Goal: Information Seeking & Learning: Learn about a topic

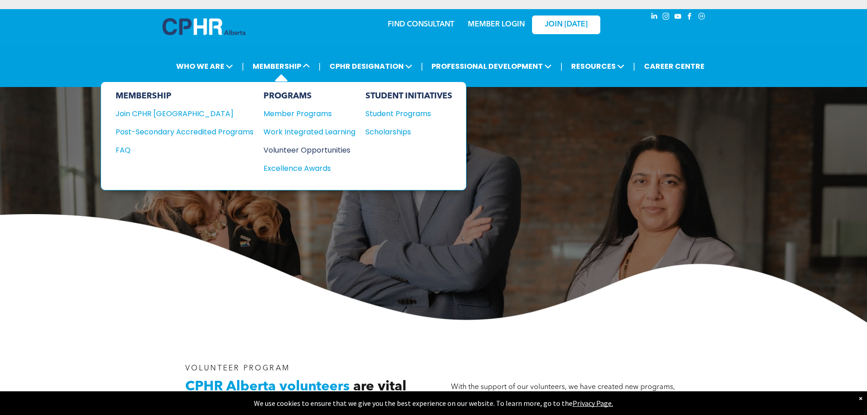
click at [316, 147] on div "Volunteer Opportunities" at bounding box center [305, 149] width 83 height 11
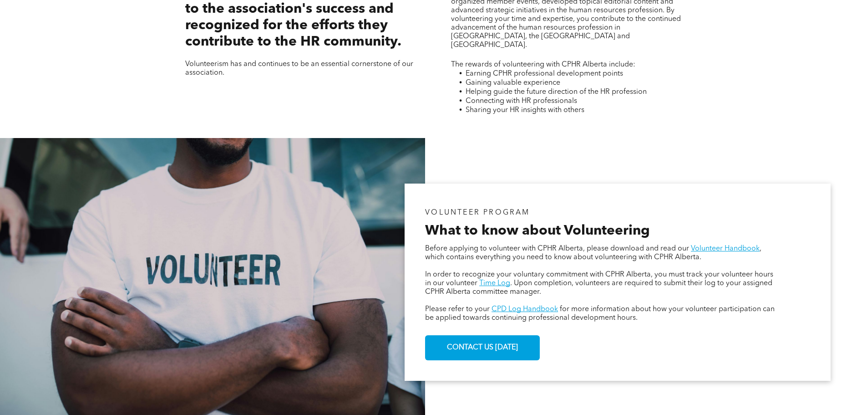
scroll to position [455, 0]
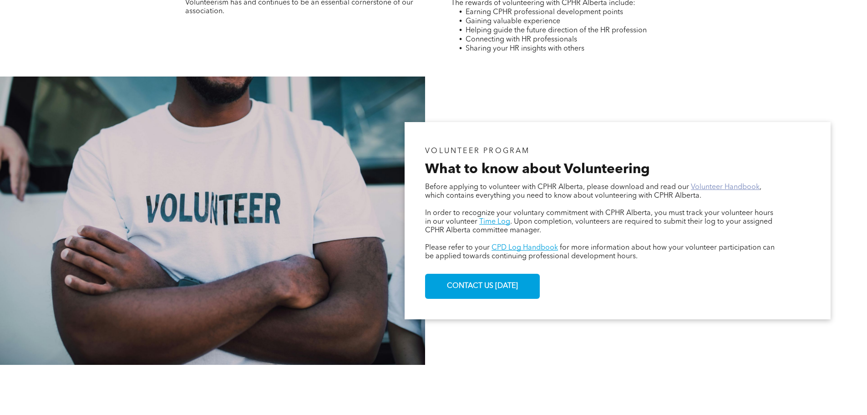
click at [724, 187] on link "Volunteer Handbook" at bounding box center [725, 186] width 69 height 7
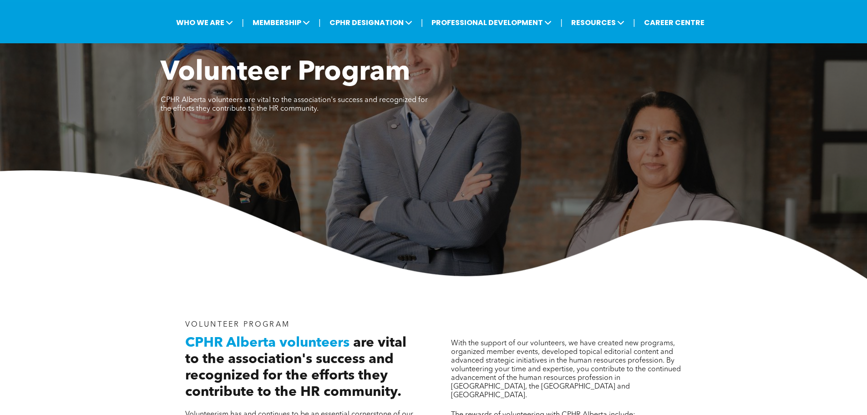
scroll to position [0, 0]
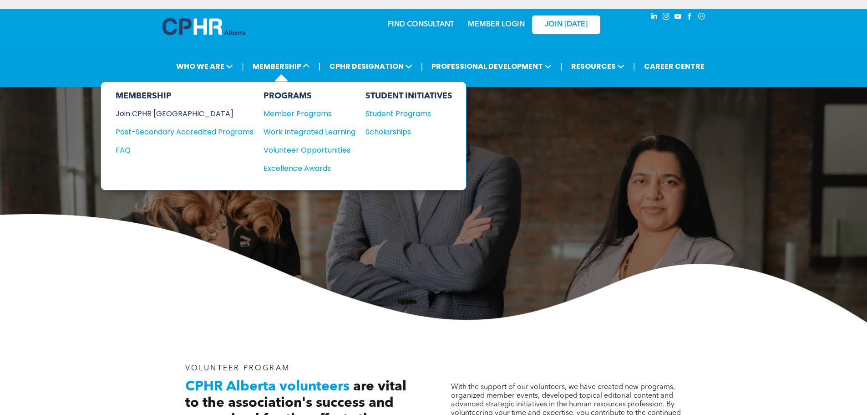
click at [163, 112] on div "Join CPHR [GEOGRAPHIC_DATA]" at bounding box center [178, 113] width 124 height 11
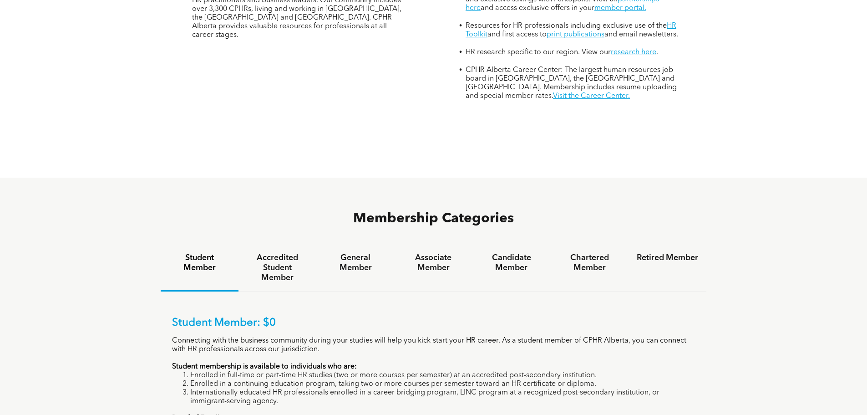
scroll to position [501, 0]
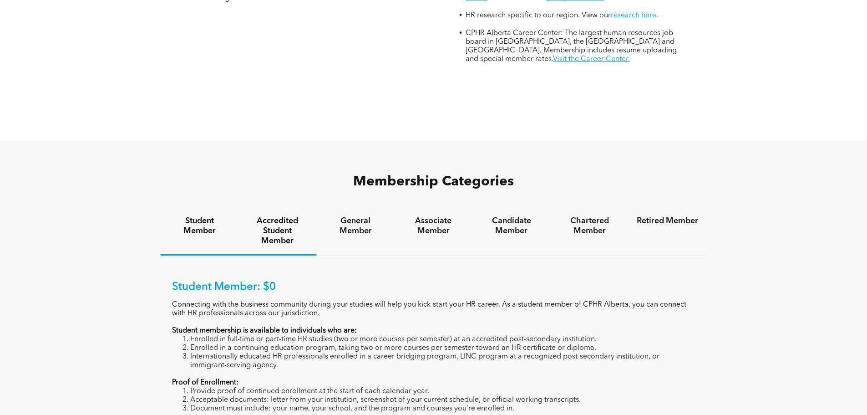
click at [278, 216] on h4 "Accredited Student Member" at bounding box center [277, 231] width 61 height 30
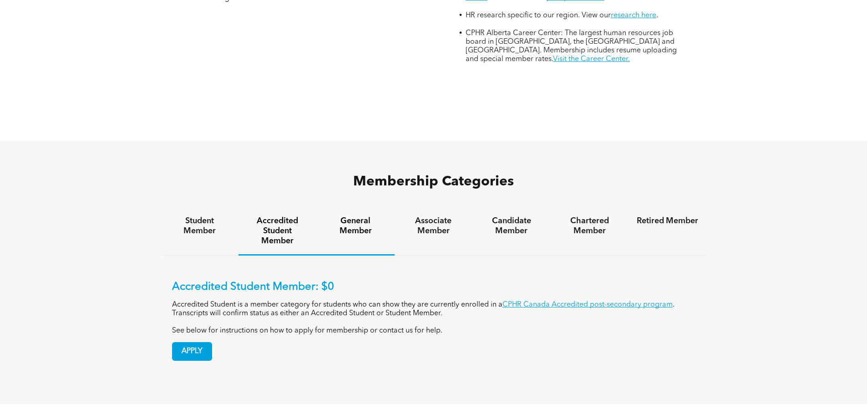
click at [361, 216] on h4 "General Member" at bounding box center [355, 226] width 61 height 20
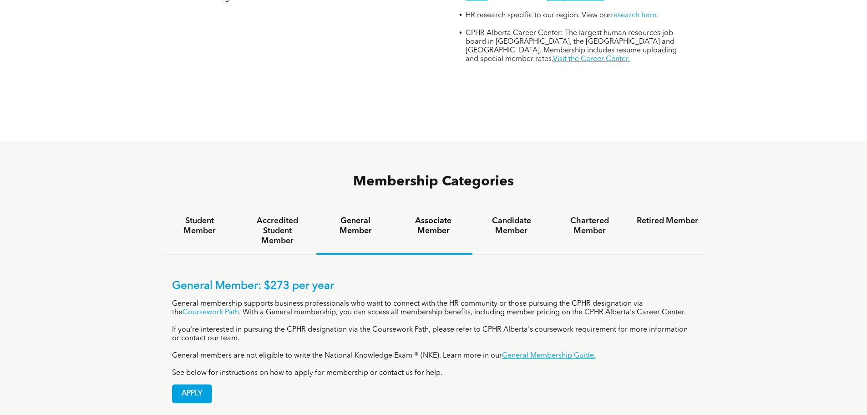
click at [425, 216] on h4 "Associate Member" at bounding box center [433, 226] width 61 height 20
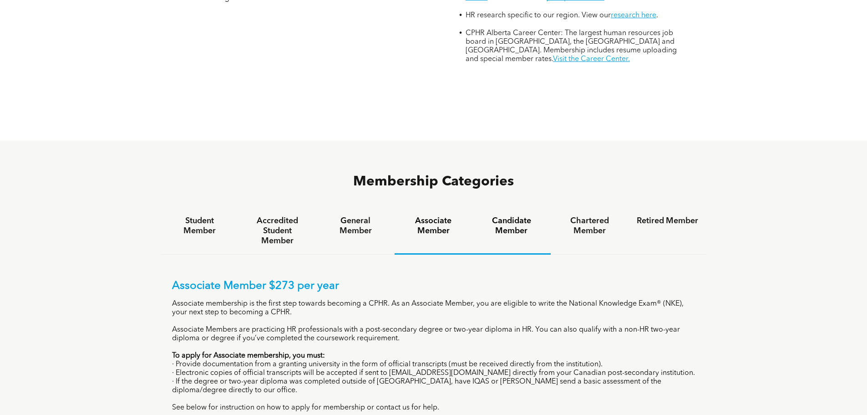
click at [524, 216] on h4 "Candidate Member" at bounding box center [511, 226] width 61 height 20
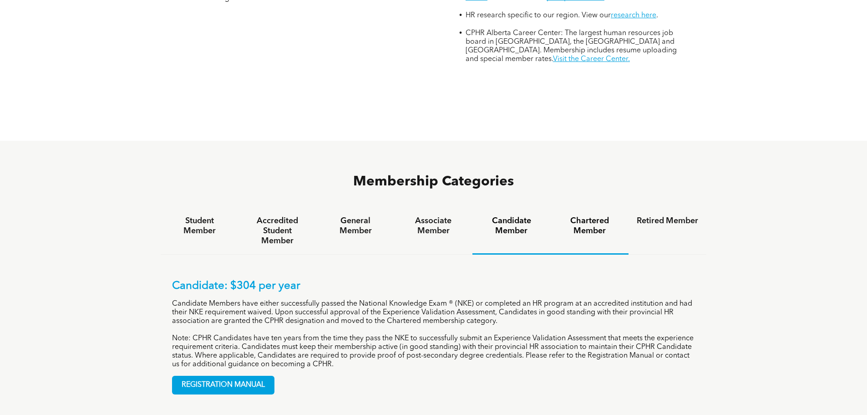
click at [560, 216] on h4 "Chartered Member" at bounding box center [589, 226] width 61 height 20
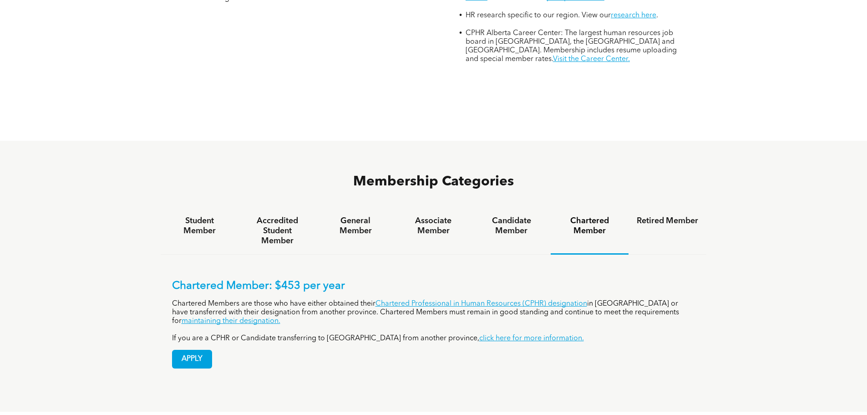
click at [634, 208] on div "Retired Member" at bounding box center [668, 231] width 78 height 47
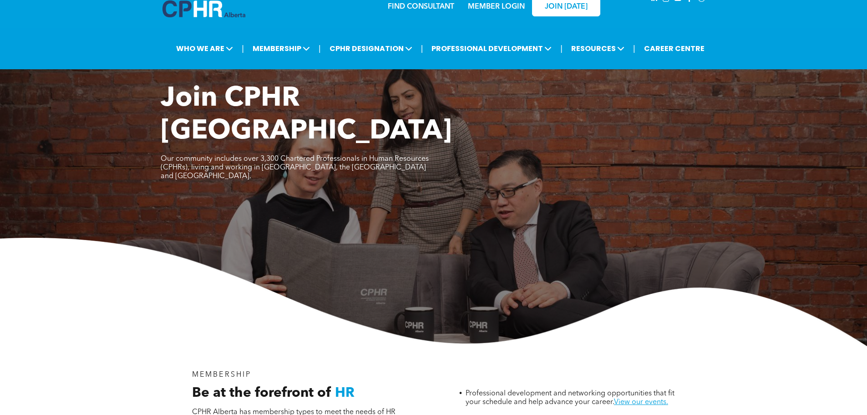
scroll to position [0, 0]
